Goal: Obtain resource: Download file/media

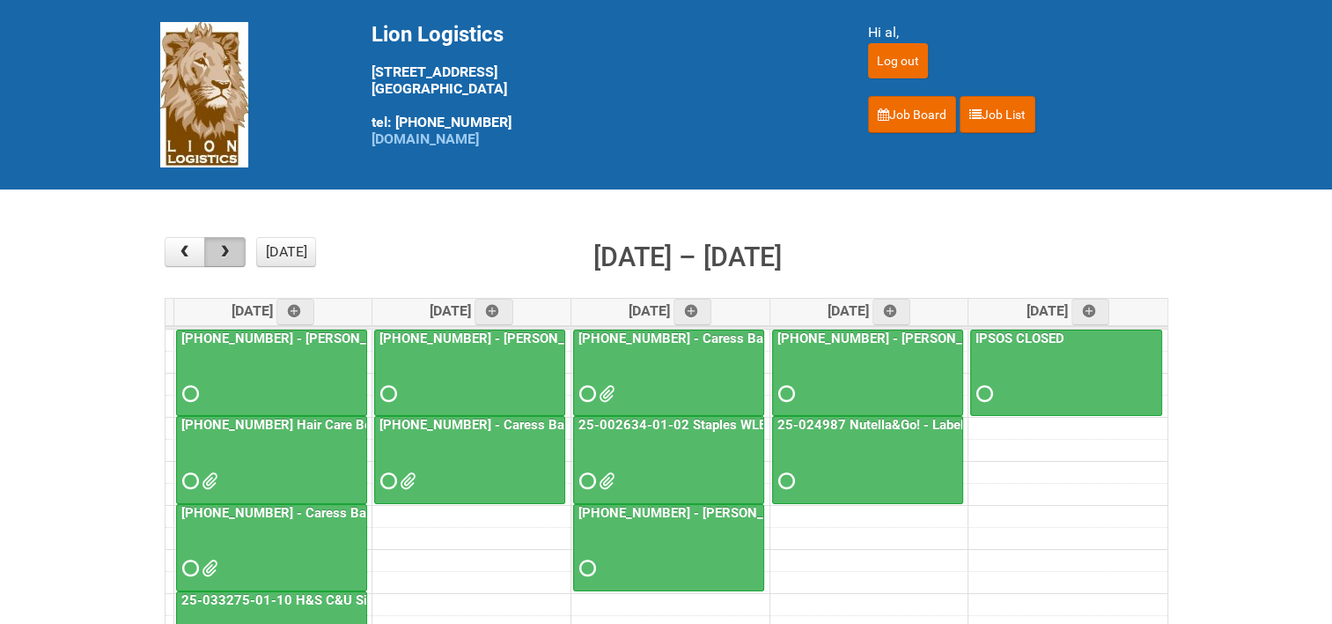
click at [239, 247] on button "button" at bounding box center [224, 252] width 41 height 30
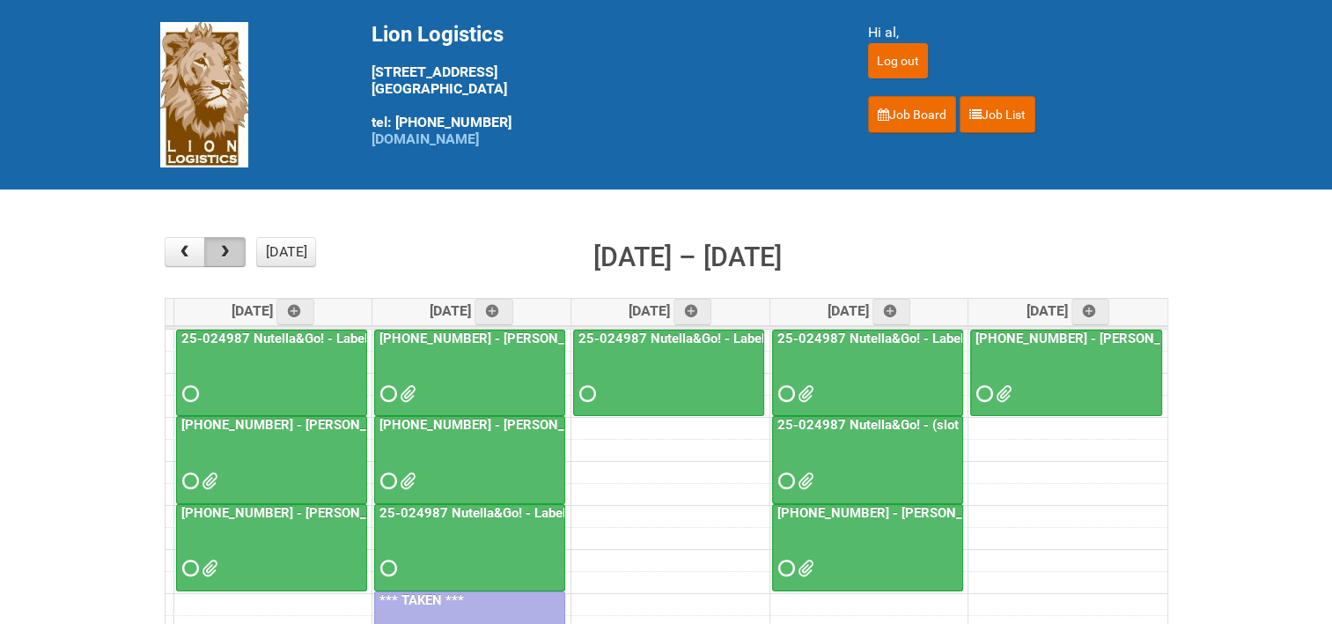
click at [239, 247] on button "button" at bounding box center [224, 252] width 41 height 30
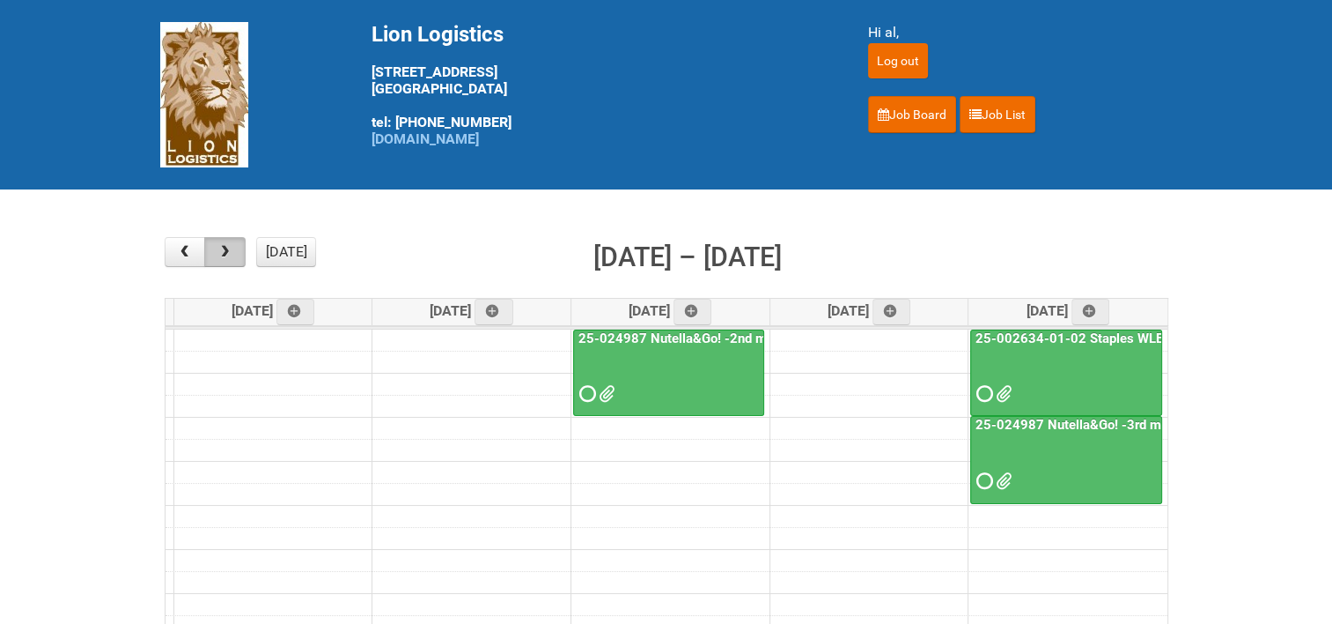
click at [239, 247] on button "button" at bounding box center [224, 252] width 41 height 30
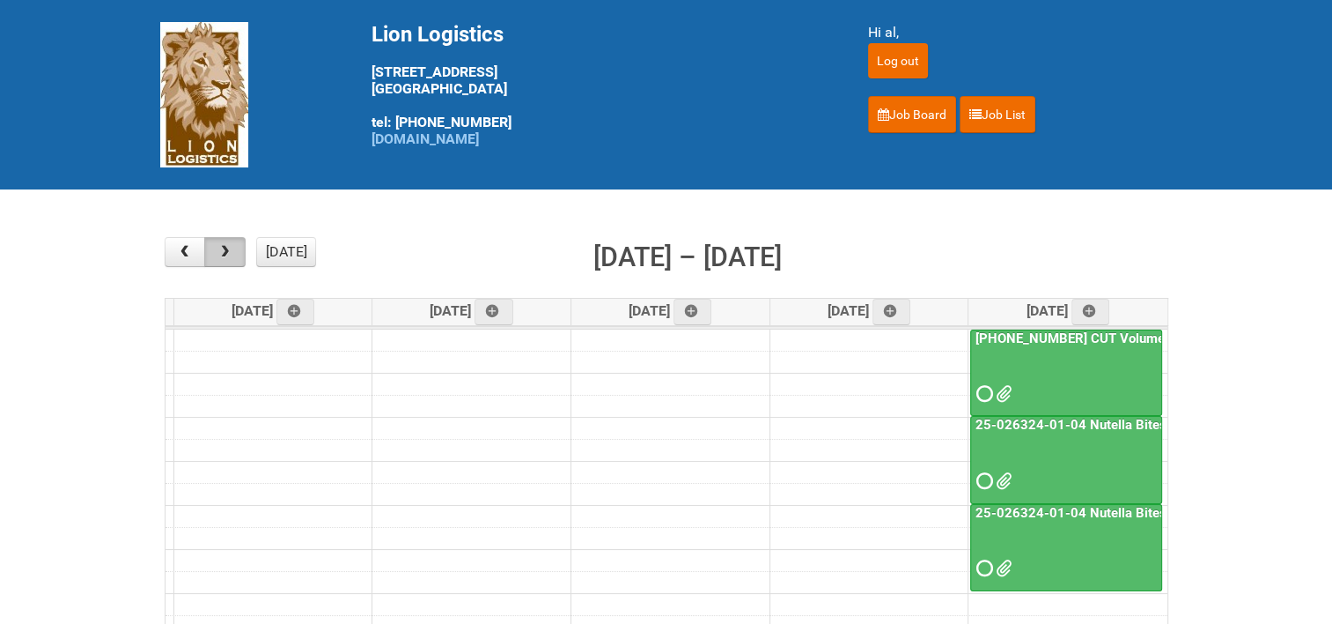
click at [239, 247] on button "button" at bounding box center [224, 252] width 41 height 30
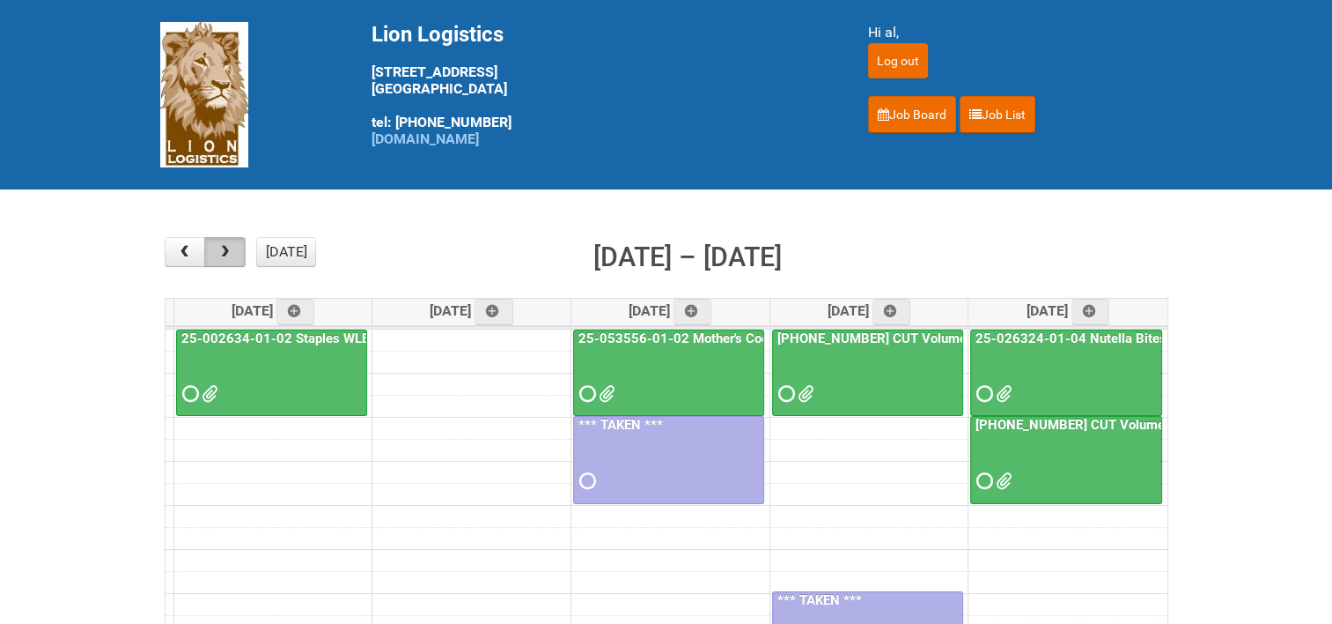
click at [239, 247] on button "button" at bounding box center [224, 252] width 41 height 30
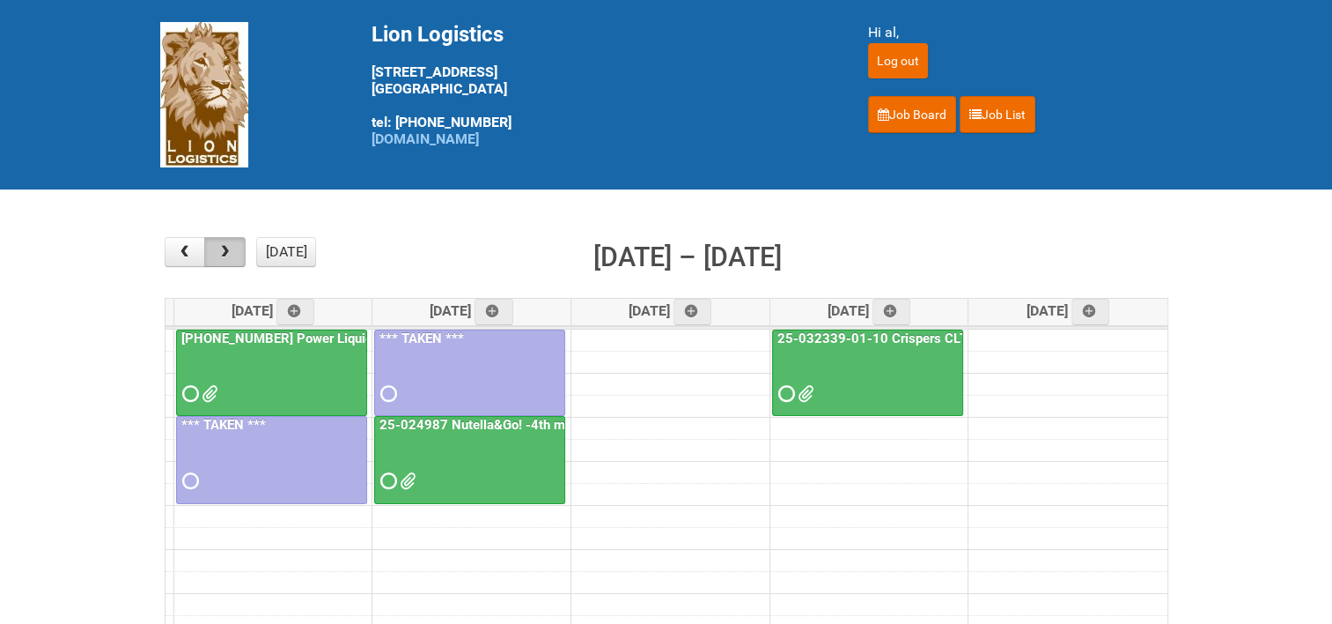
click at [239, 247] on button "button" at bounding box center [224, 252] width 41 height 30
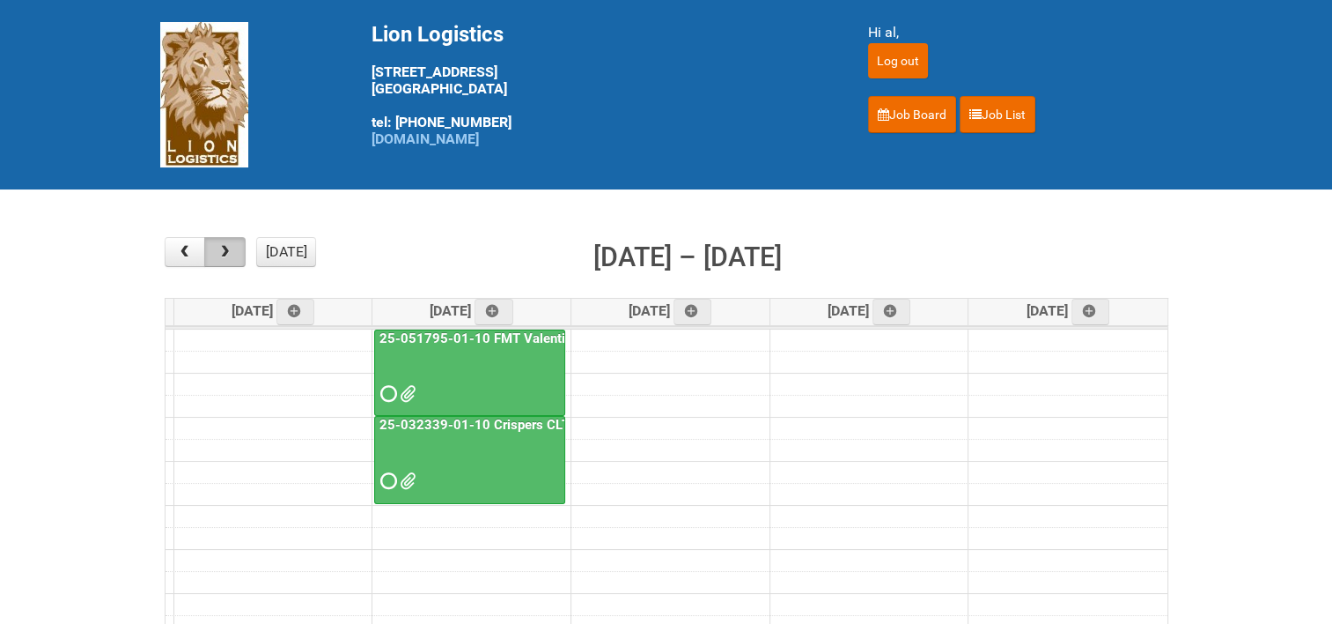
click at [239, 247] on button "button" at bounding box center [224, 252] width 41 height 30
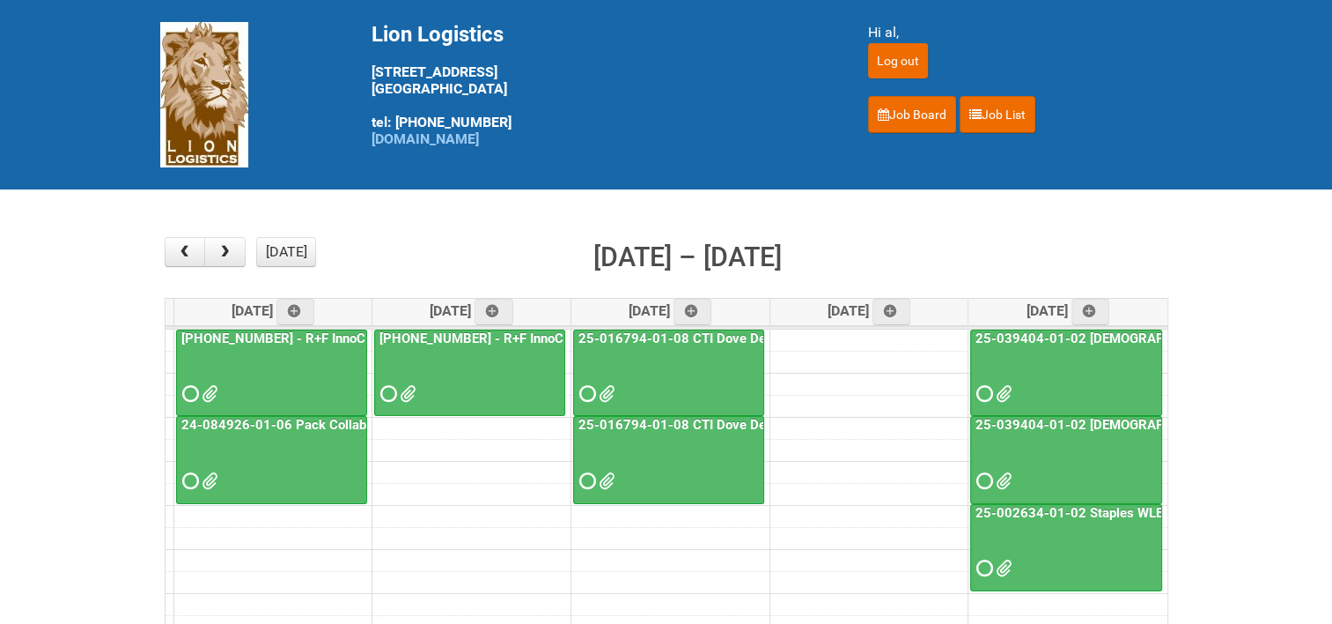
click at [645, 422] on link "25-016794-01-08 CTI Dove Deep Moisture - Photos slot" at bounding box center [746, 425] width 343 height 16
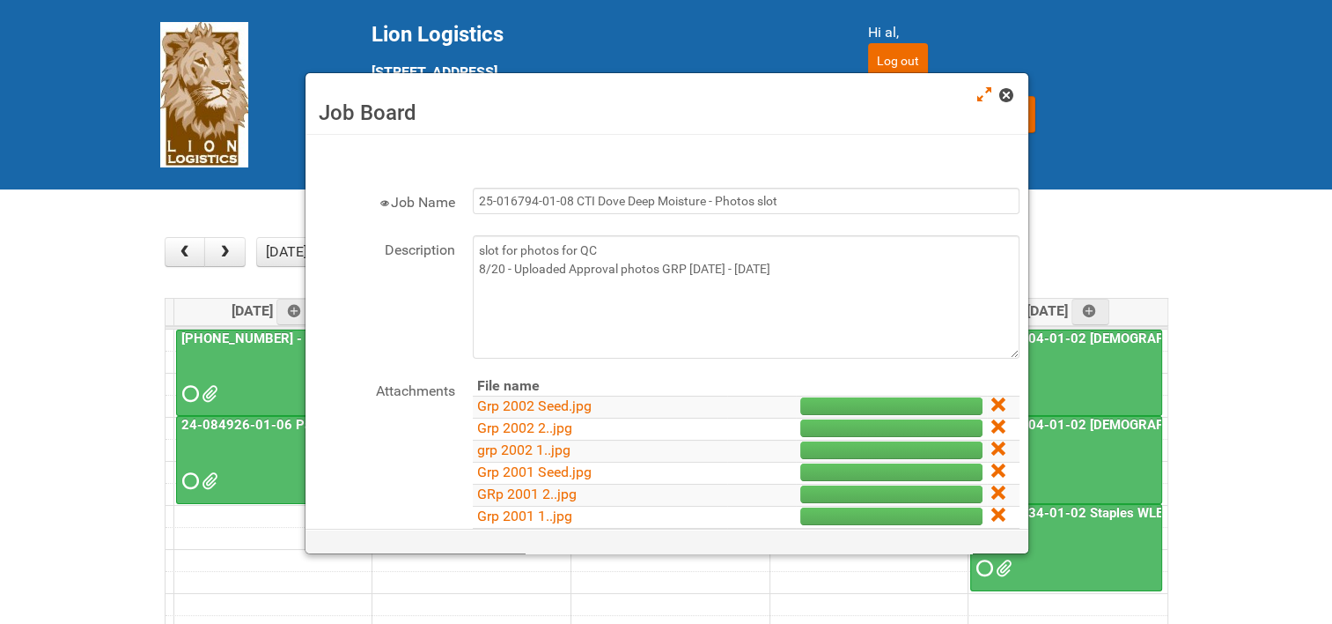
click at [1007, 97] on span at bounding box center [1006, 95] width 12 height 12
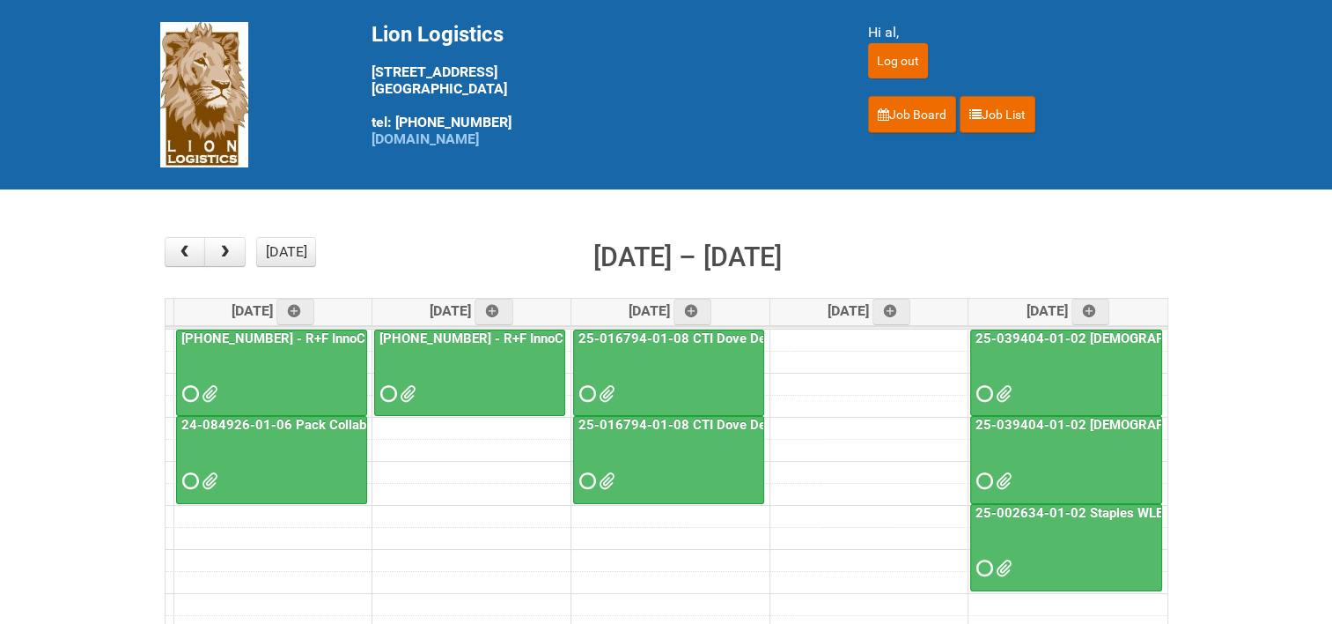
click at [666, 335] on link "25-016794-01-08 CTI Dove Deep Moisture" at bounding box center [707, 338] width 264 height 16
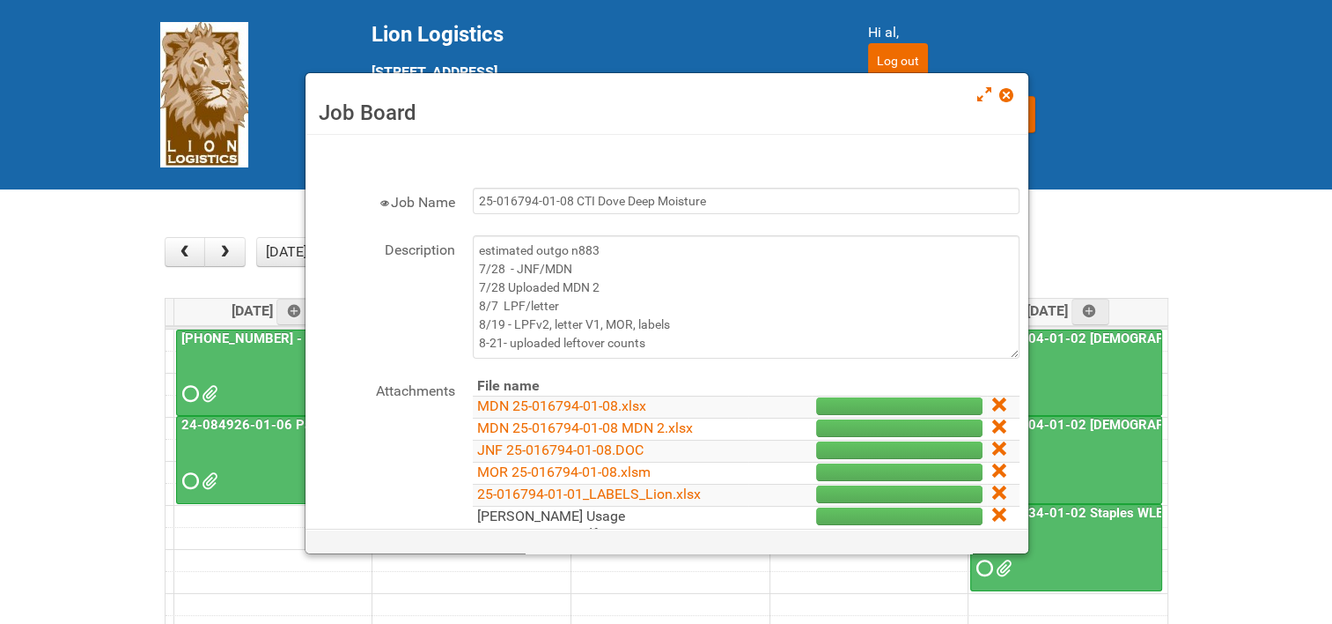
scroll to position [88, 0]
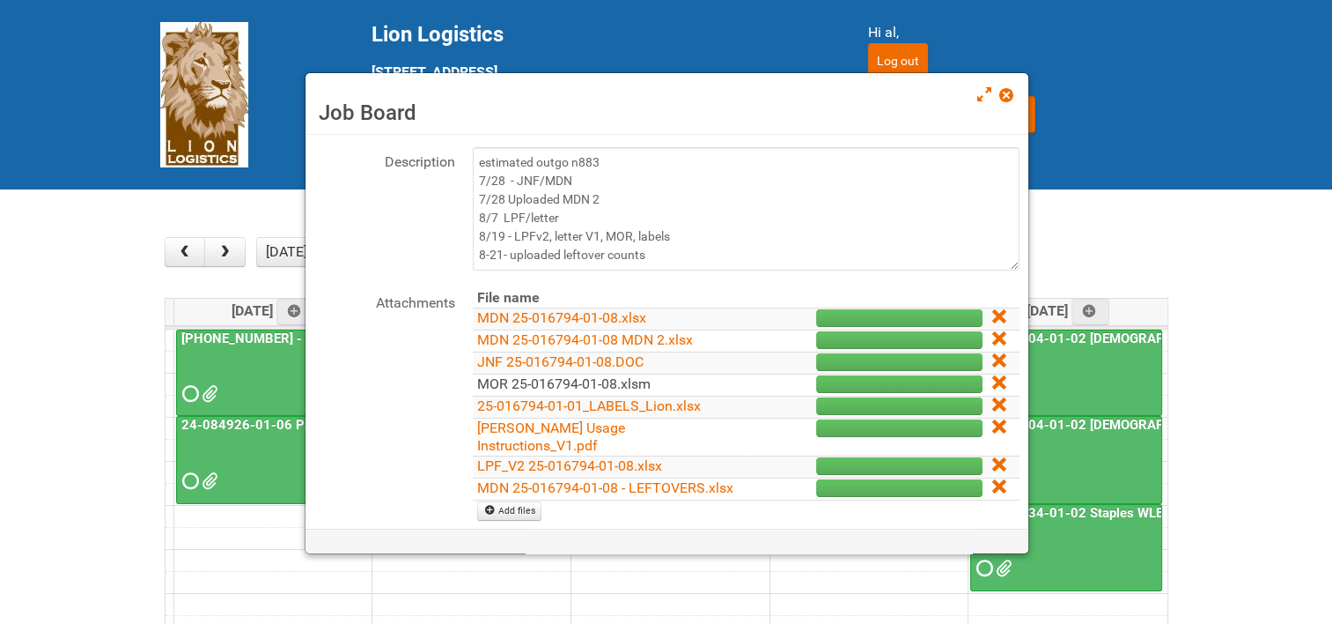
click at [539, 381] on link "MOR 25-016794-01-08.xlsm" at bounding box center [563, 383] width 173 height 17
click at [1006, 89] on span at bounding box center [1006, 95] width 12 height 12
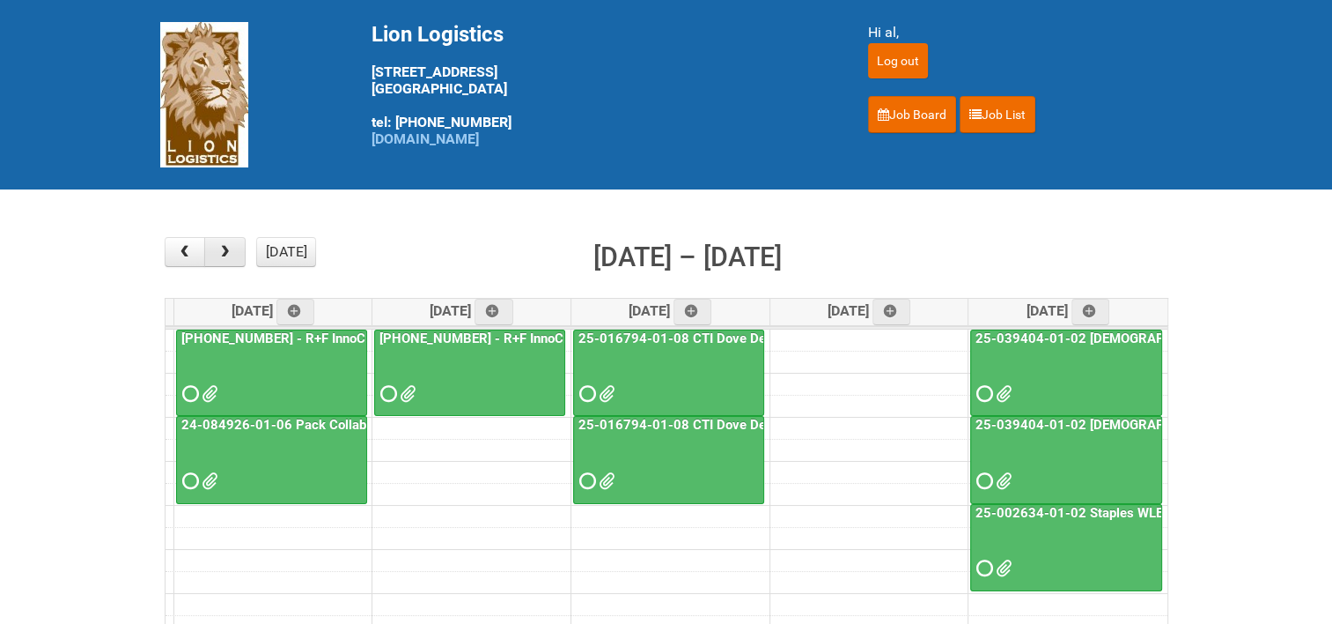
click at [234, 257] on button "button" at bounding box center [224, 252] width 41 height 30
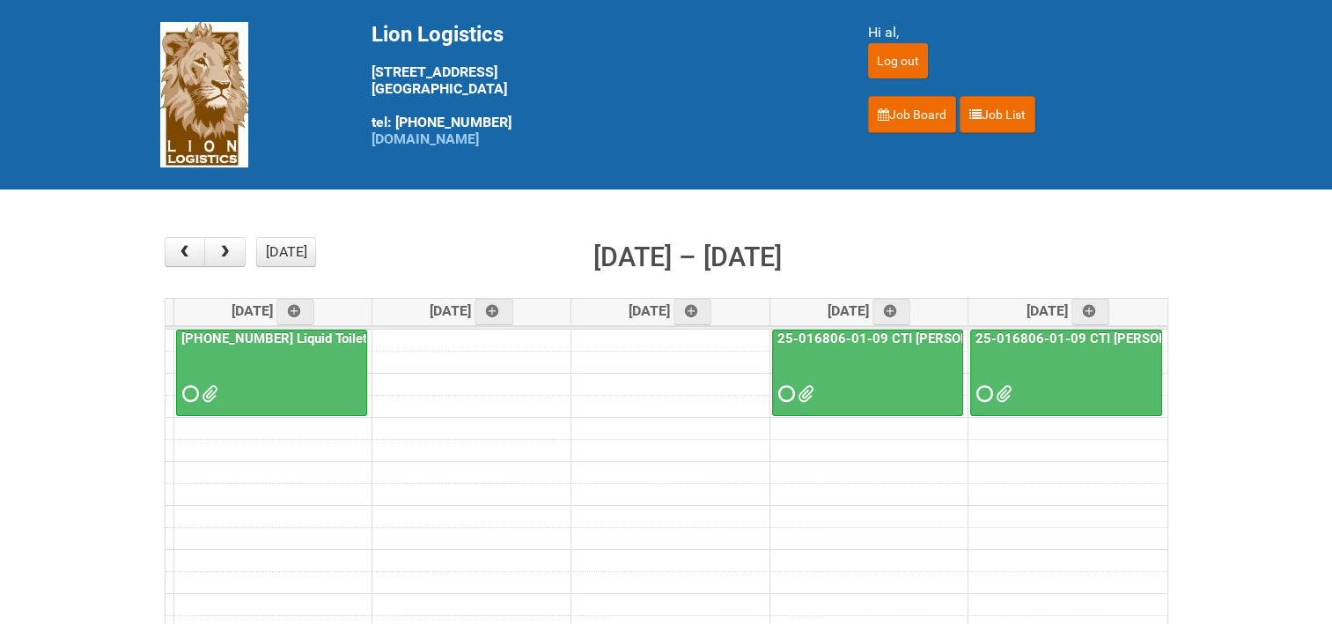
click at [926, 330] on link "25-016806-01-09 CTI [PERSON_NAME] Bar Superior HUT" at bounding box center [950, 338] width 352 height 16
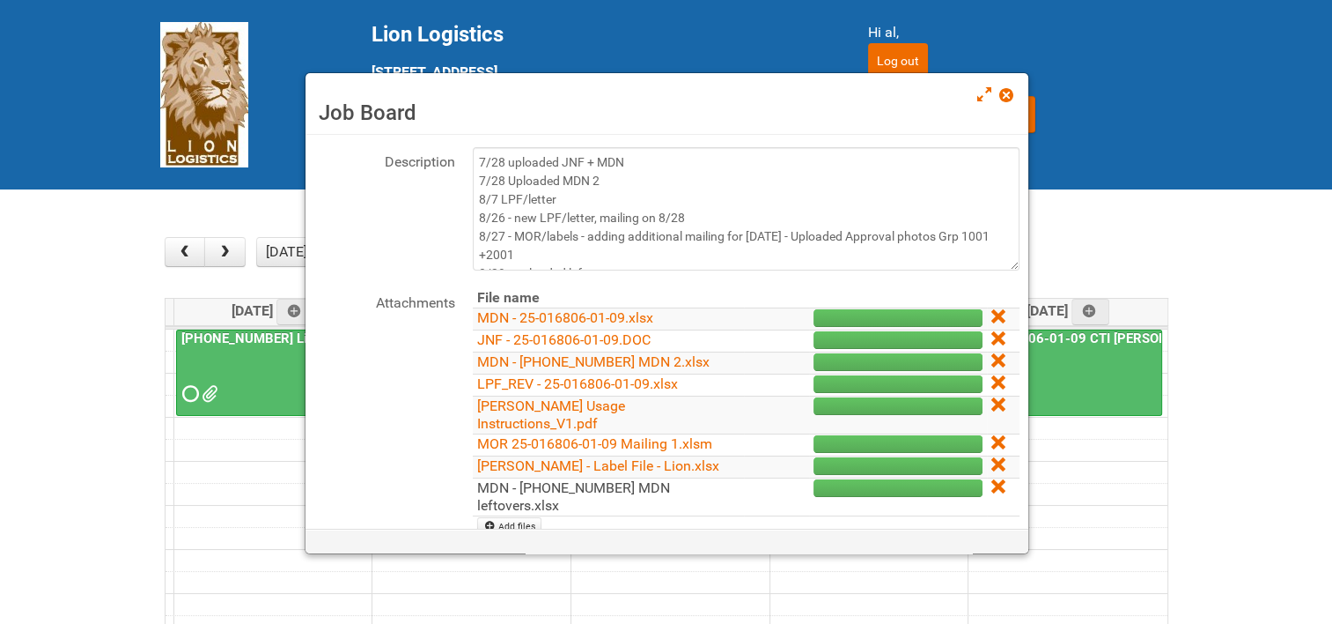
click at [653, 479] on link "MDN - [PHONE_NUMBER] MDN leftovers.xlsx" at bounding box center [573, 496] width 193 height 34
click at [995, 92] on div "Job Board" at bounding box center [667, 104] width 723 height 62
click at [1006, 91] on span at bounding box center [1006, 95] width 12 height 12
